Goal: Check status: Check status

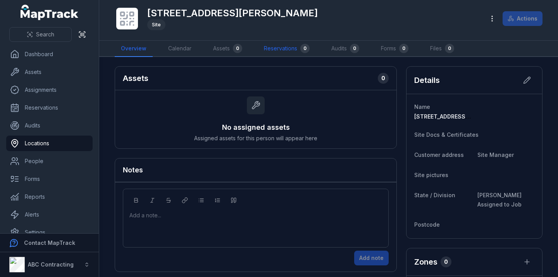
click at [301, 53] on link "Reservations 0" at bounding box center [287, 49] width 58 height 16
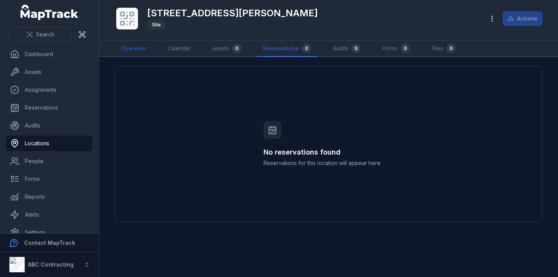
click at [126, 50] on link "Overview" at bounding box center [133, 49] width 37 height 16
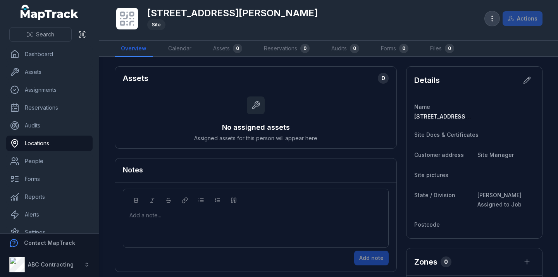
click at [499, 17] on button "button" at bounding box center [492, 18] width 15 height 15
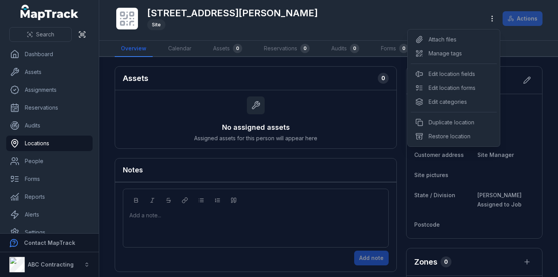
click at [522, 38] on header "Toggle Navigation 1 William Street, Brisbane Site Actions" at bounding box center [328, 20] width 459 height 41
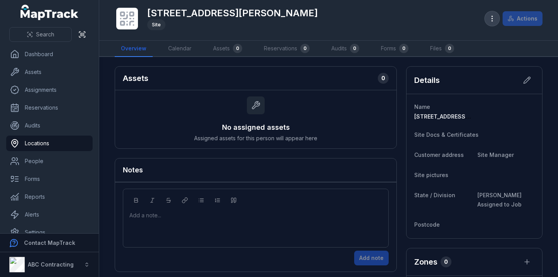
click at [495, 17] on icon "button" at bounding box center [492, 19] width 8 height 8
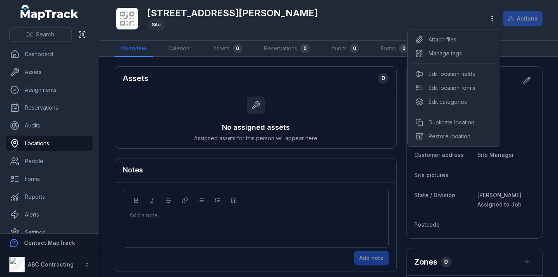
click at [360, 17] on div "1 William Street, Brisbane Site Actions" at bounding box center [329, 20] width 428 height 34
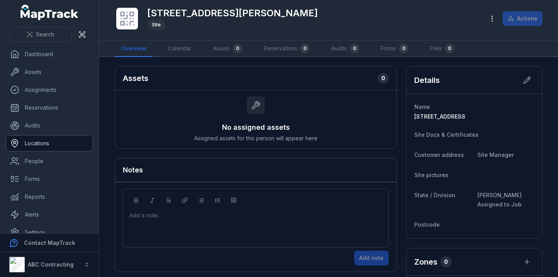
click at [41, 141] on link "Locations" at bounding box center [49, 143] width 86 height 15
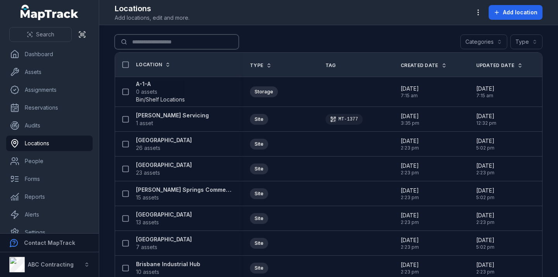
click at [151, 39] on input "Search for locations" at bounding box center [177, 41] width 124 height 15
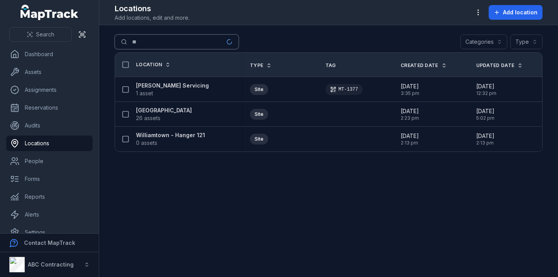
type input "*"
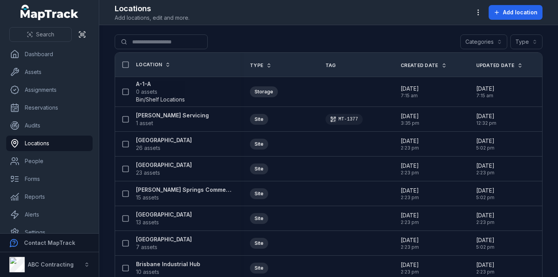
click at [264, 38] on div "Search for locations Categories Type" at bounding box center [329, 43] width 428 height 18
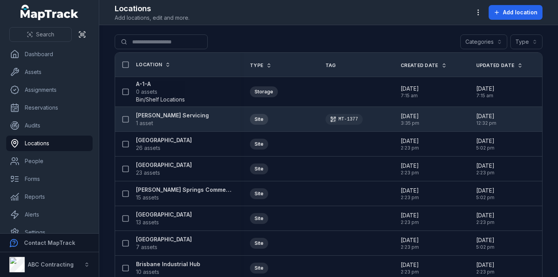
click at [162, 115] on strong "[PERSON_NAME] Servicing" at bounding box center [172, 116] width 73 height 8
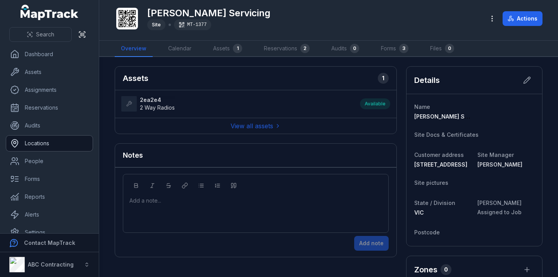
click at [59, 146] on link "Locations" at bounding box center [49, 143] width 86 height 15
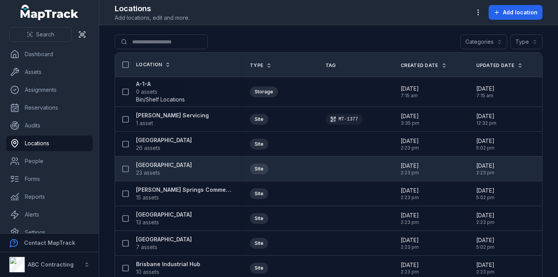
click at [168, 165] on strong "[GEOGRAPHIC_DATA]" at bounding box center [164, 165] width 56 height 8
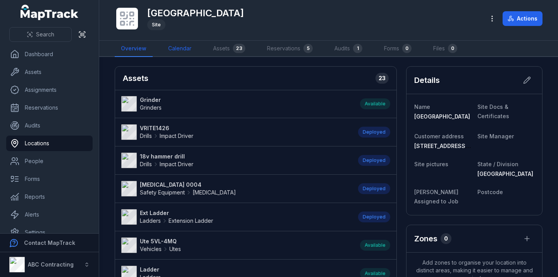
click at [183, 48] on link "Calendar" at bounding box center [180, 49] width 36 height 16
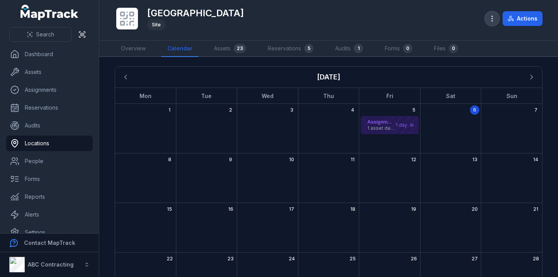
click at [494, 20] on icon "button" at bounding box center [492, 19] width 8 height 8
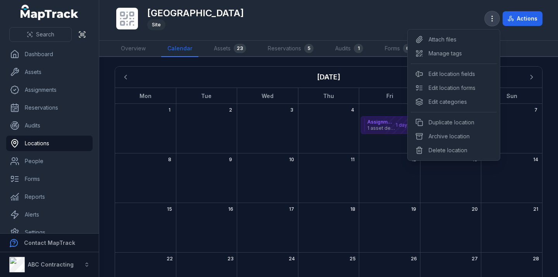
click at [494, 20] on icon "button" at bounding box center [492, 19] width 8 height 8
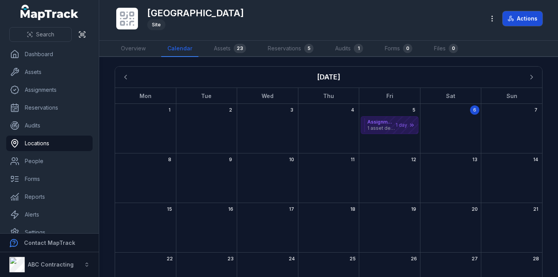
click at [524, 20] on button "Actions" at bounding box center [523, 18] width 40 height 15
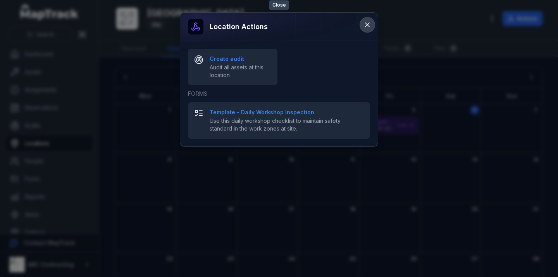
click at [365, 26] on icon at bounding box center [367, 25] width 4 height 4
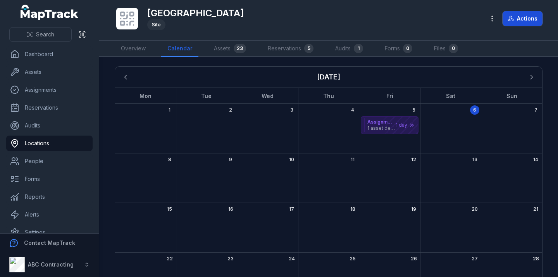
click at [513, 21] on icon at bounding box center [511, 18] width 6 height 6
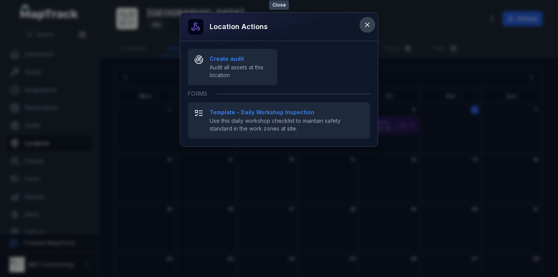
click at [369, 25] on icon at bounding box center [367, 25] width 8 height 8
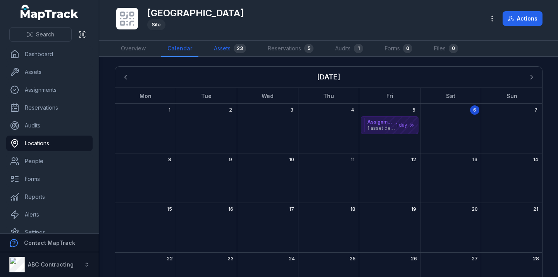
click at [219, 49] on link "Assets 23" at bounding box center [230, 49] width 45 height 16
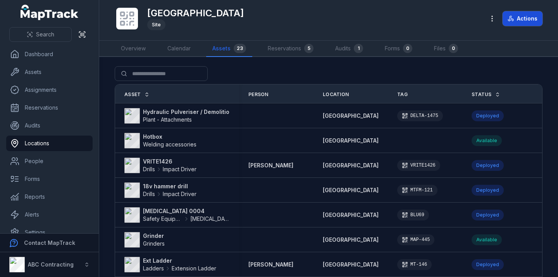
click at [536, 19] on button "Actions" at bounding box center [523, 18] width 40 height 15
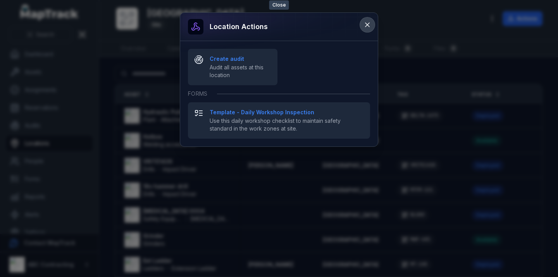
click at [367, 24] on icon at bounding box center [367, 25] width 8 height 8
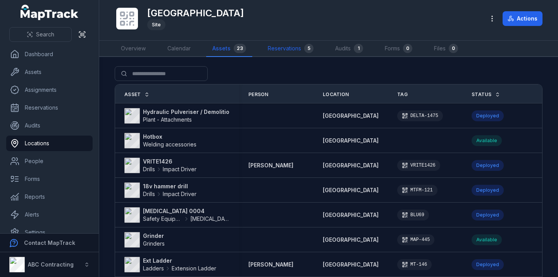
click at [288, 50] on link "Reservations 5" at bounding box center [291, 49] width 58 height 16
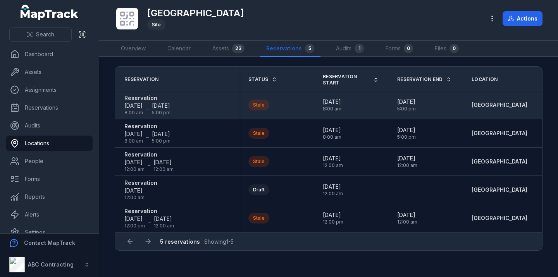
click at [138, 99] on strong "Reservation" at bounding box center [147, 98] width 46 height 8
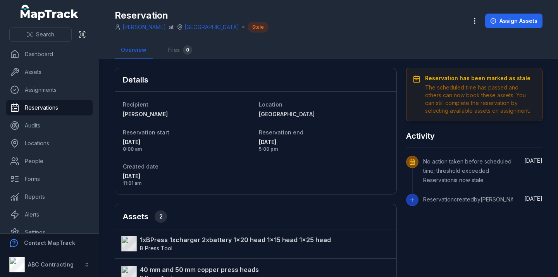
drag, startPoint x: 430, startPoint y: 89, endPoint x: 476, endPoint y: 88, distance: 45.7
click at [476, 88] on div "The scheduled time has passed and others can now book these assets. You can sti…" at bounding box center [480, 99] width 111 height 31
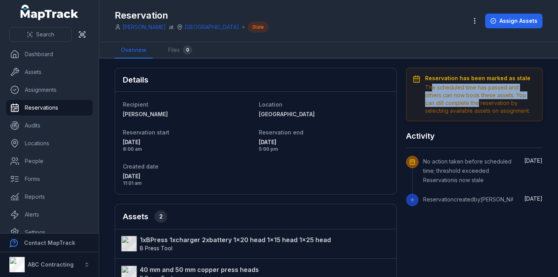
drag, startPoint x: 433, startPoint y: 87, endPoint x: 456, endPoint y: 102, distance: 27.8
click at [458, 101] on div "The scheduled time has passed and others can now book these assets. You can sti…" at bounding box center [480, 99] width 111 height 31
click at [456, 102] on div "The scheduled time has passed and others can now book these assets. You can sti…" at bounding box center [480, 99] width 111 height 31
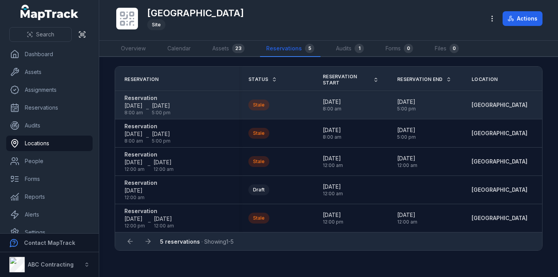
click at [137, 97] on strong "Reservation" at bounding box center [147, 98] width 46 height 8
click at [135, 98] on strong "Reservation" at bounding box center [147, 98] width 46 height 8
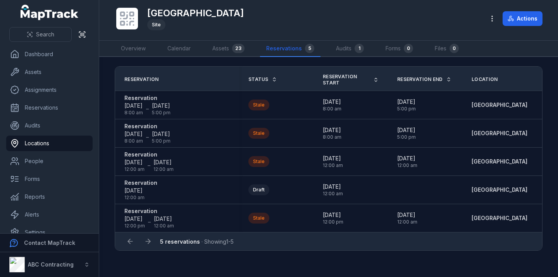
click at [244, 75] on th "Status" at bounding box center [276, 79] width 74 height 24
click at [263, 79] on span "Status" at bounding box center [258, 79] width 20 height 6
click at [263, 76] on span "Status" at bounding box center [258, 79] width 20 height 6
click at [45, 56] on link "Dashboard" at bounding box center [49, 53] width 86 height 15
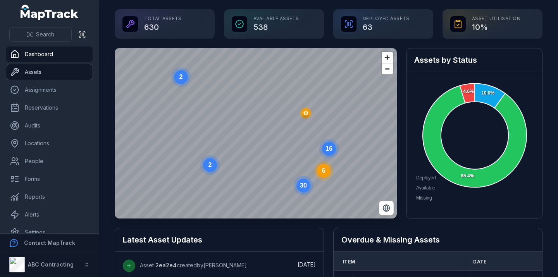
click at [43, 70] on link "Assets" at bounding box center [49, 71] width 86 height 15
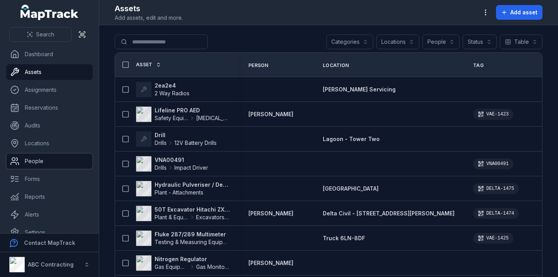
click at [30, 163] on link "People" at bounding box center [49, 160] width 86 height 15
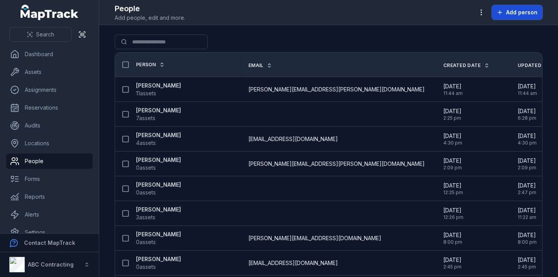
click at [500, 17] on button "Add person" at bounding box center [517, 12] width 51 height 15
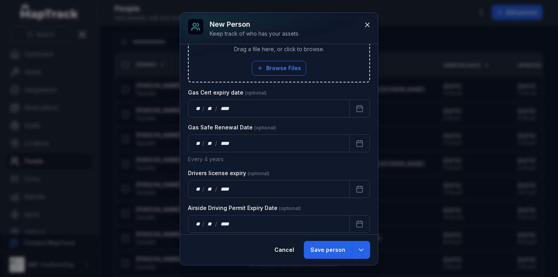
scroll to position [658, 0]
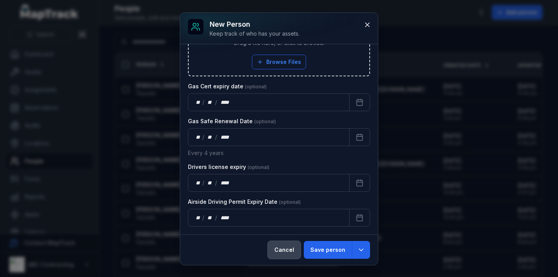
click at [281, 246] on button "Cancel" at bounding box center [284, 250] width 33 height 18
